Goal: Task Accomplishment & Management: Use online tool/utility

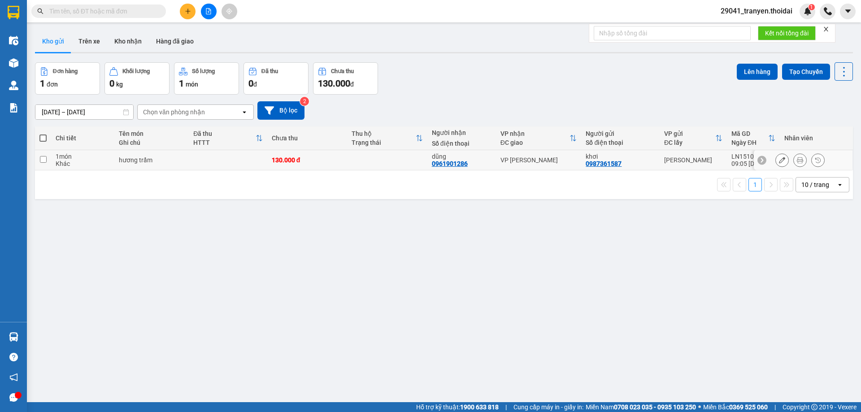
click at [41, 162] on input "checkbox" at bounding box center [43, 159] width 7 height 7
checkbox input "true"
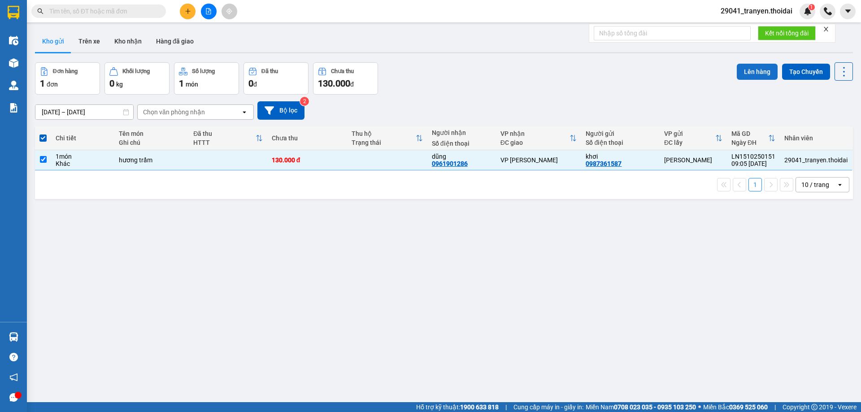
click at [761, 72] on button "Lên hàng" at bounding box center [757, 72] width 41 height 16
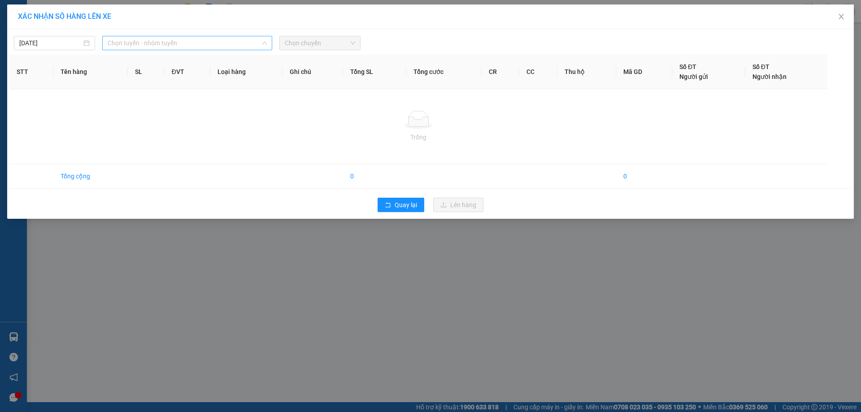
click at [185, 40] on span "Chọn tuyến - nhóm tuyến" at bounding box center [187, 42] width 159 height 13
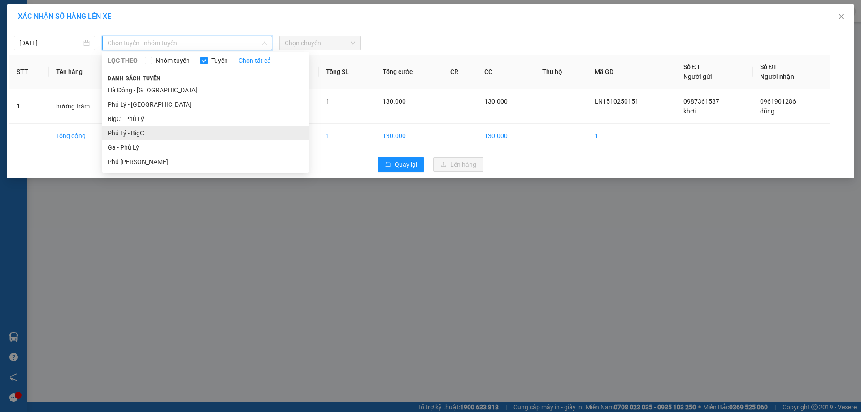
click at [151, 132] on li "Phủ Lý - BigC" at bounding box center [205, 133] width 206 height 14
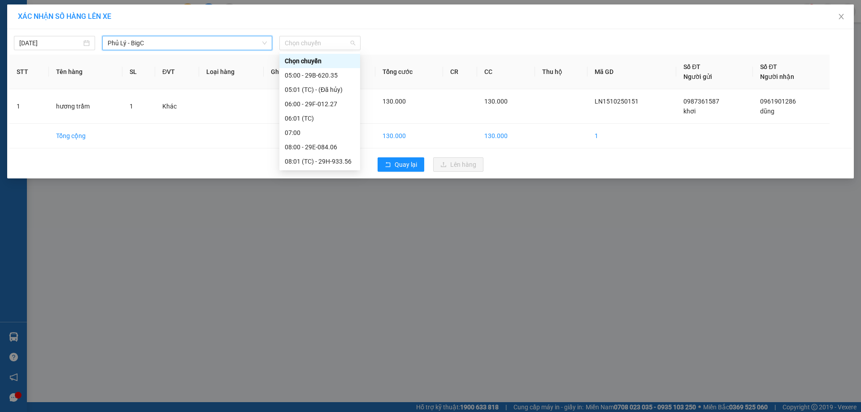
drag, startPoint x: 342, startPoint y: 38, endPoint x: 335, endPoint y: 59, distance: 22.7
click at [341, 38] on span "Chọn chuyến" at bounding box center [320, 42] width 70 height 13
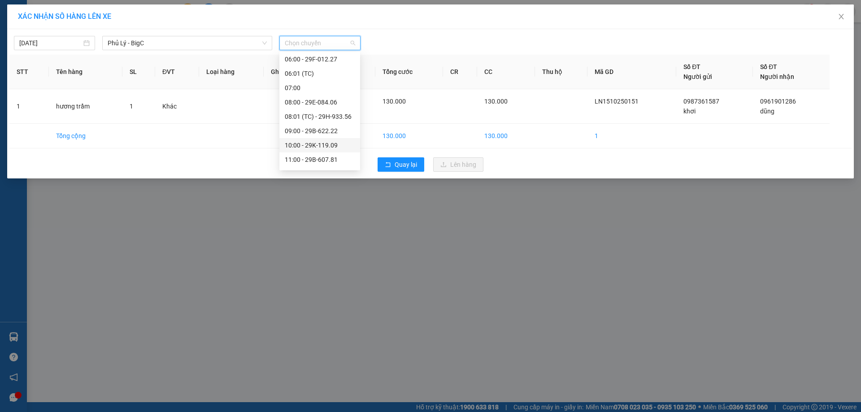
click at [340, 147] on div "10:00 - 29K-119.09" at bounding box center [320, 145] width 70 height 10
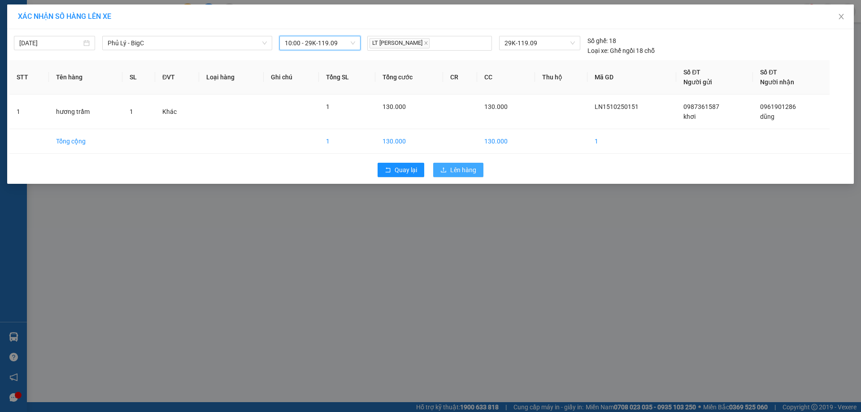
click at [472, 174] on span "Lên hàng" at bounding box center [463, 170] width 26 height 10
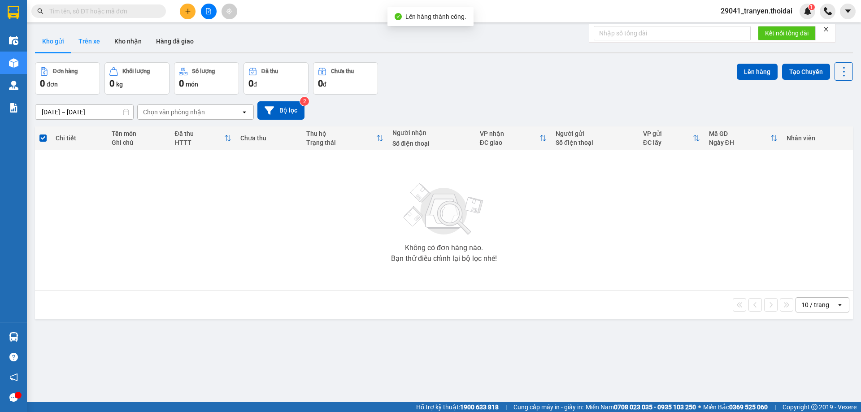
click at [85, 47] on button "Trên xe" at bounding box center [89, 42] width 36 height 22
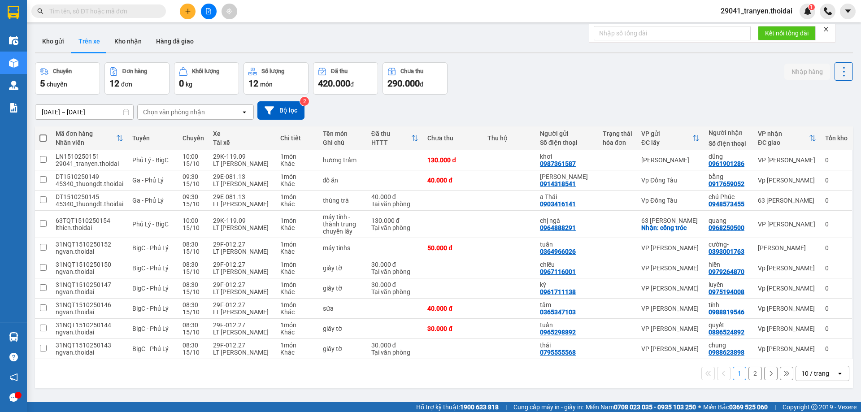
click at [126, 7] on input "text" at bounding box center [102, 11] width 106 height 10
click at [821, 308] on icon at bounding box center [824, 308] width 6 height 6
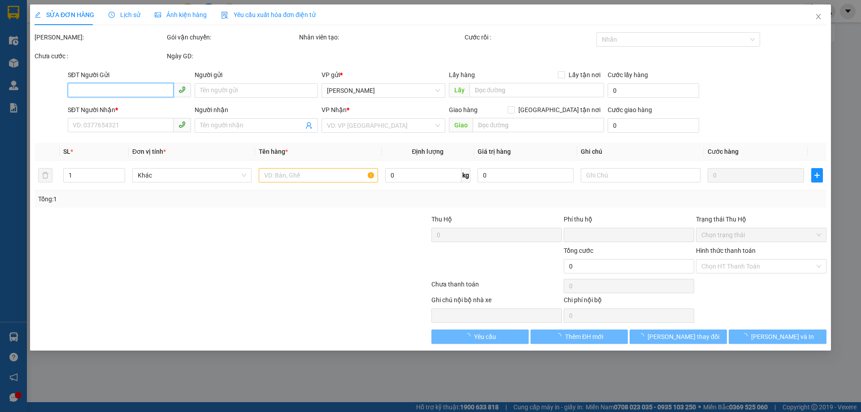
type input "0365347103"
type input "tâm"
type input "0988819546"
type input "tính"
type input "0"
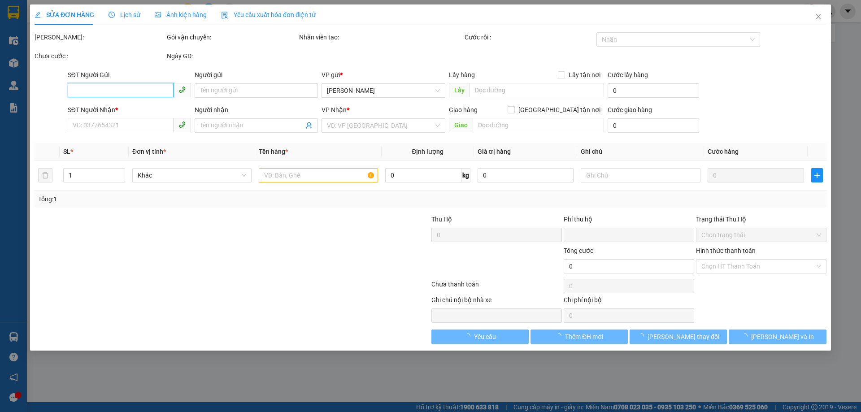
type input "40.000"
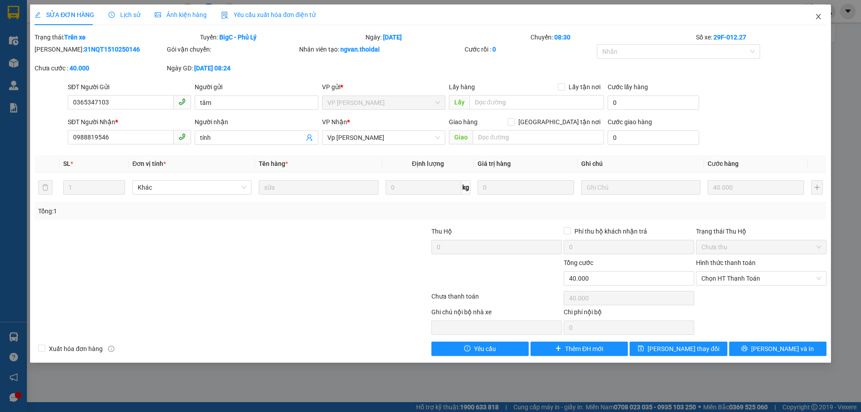
click at [816, 17] on icon "close" at bounding box center [818, 16] width 7 height 7
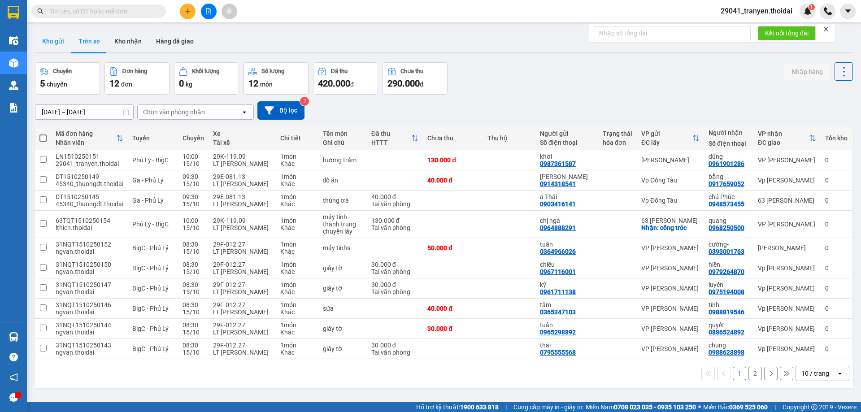
click at [41, 40] on button "Kho gửi" at bounding box center [53, 42] width 36 height 22
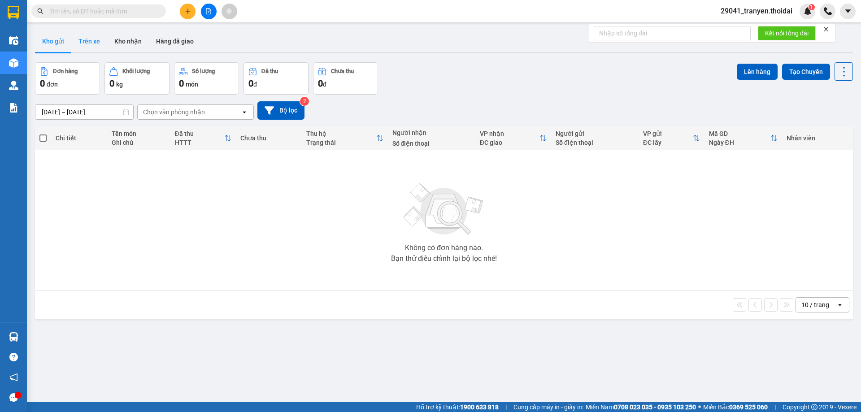
click at [91, 36] on button "Trên xe" at bounding box center [89, 42] width 36 height 22
